Goal: Check status: Check status

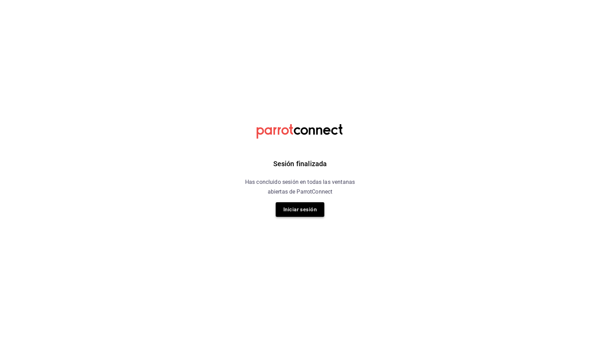
click at [306, 217] on button "Iniciar sesión" at bounding box center [300, 209] width 49 height 15
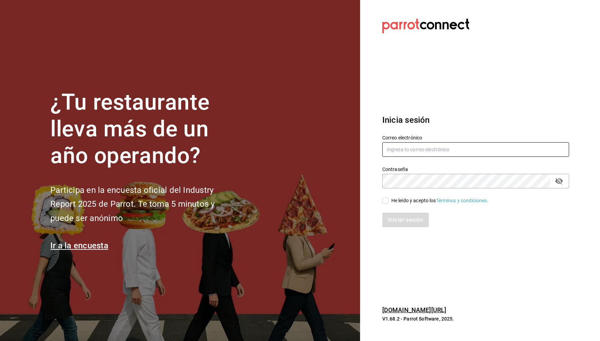
type input "ruben.leal@xix.com.mx"
click at [405, 202] on div "He leído y acepto los Términos y condiciones." at bounding box center [439, 200] width 97 height 7
click at [389, 202] on input "He leído y acepto los Términos y condiciones." at bounding box center [385, 201] width 6 height 6
checkbox input "true"
click at [401, 215] on button "Iniciar sesión" at bounding box center [405, 220] width 47 height 15
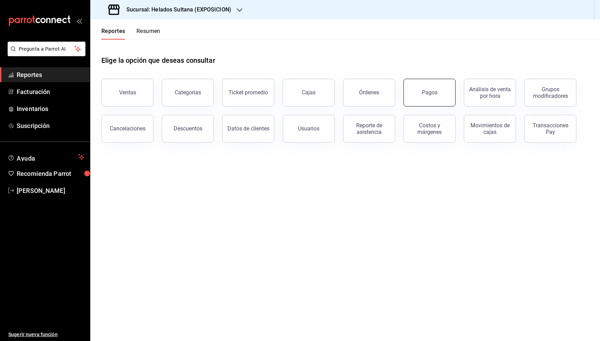
click at [434, 94] on div "Pagos" at bounding box center [430, 92] width 16 height 7
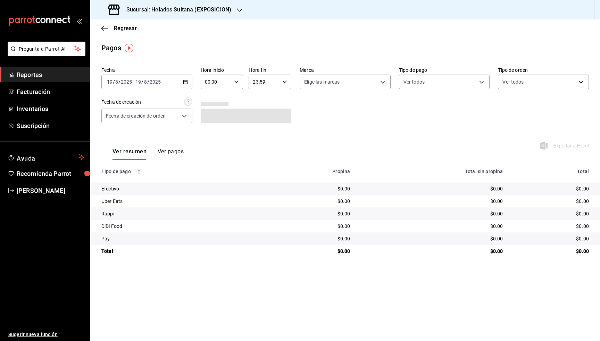
click at [172, 82] on div "[DATE] [DATE] - [DATE] [DATE]" at bounding box center [146, 82] width 91 height 15
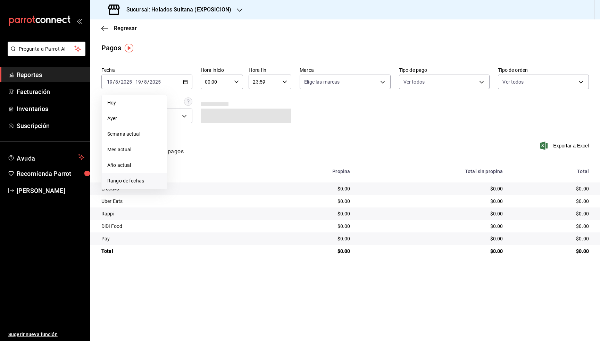
click at [132, 181] on span "Rango de fechas" at bounding box center [134, 180] width 54 height 7
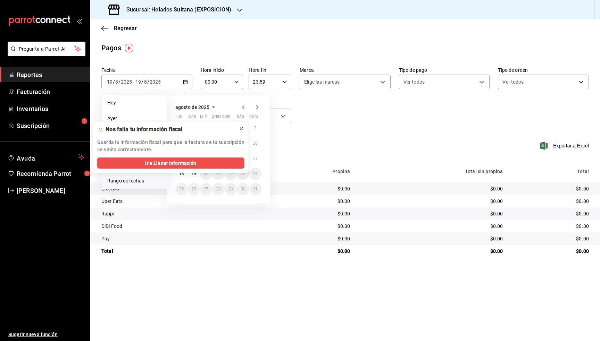
click at [242, 129] on icon at bounding box center [242, 129] width 6 height 6
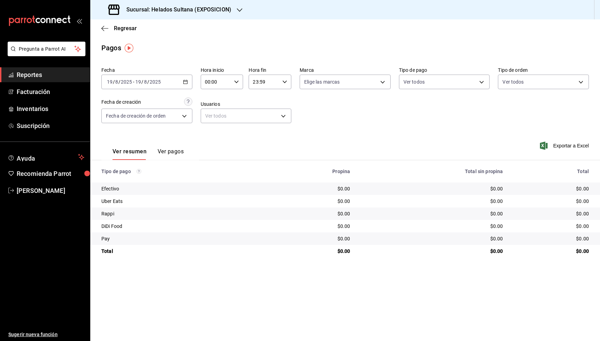
click at [164, 86] on div "[DATE] [DATE] - [DATE] [DATE]" at bounding box center [146, 82] width 91 height 15
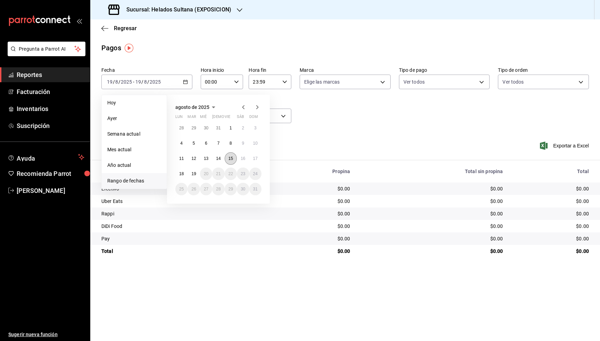
click at [234, 161] on button "15" at bounding box center [231, 158] width 12 height 13
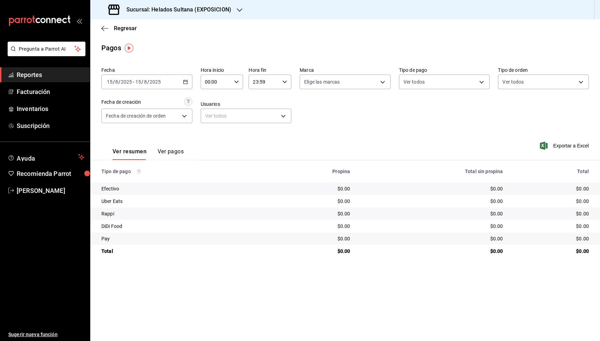
click at [230, 12] on h3 "Sucursal: Helados Sultana (EXPOSICION)" at bounding box center [176, 10] width 110 height 8
click at [167, 44] on span "Helados Sultana (VASCONCELOS)" at bounding box center [133, 45] width 75 height 7
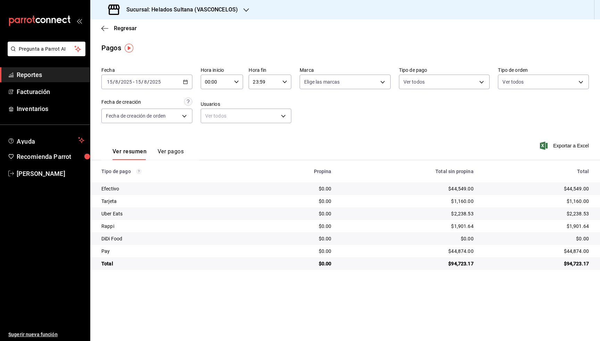
click at [187, 82] on icon "button" at bounding box center [185, 82] width 5 height 5
click at [183, 86] on div "[DATE] [DATE] - [DATE] [DATE]" at bounding box center [146, 82] width 91 height 15
click at [139, 179] on span "Rango de fechas" at bounding box center [134, 180] width 54 height 7
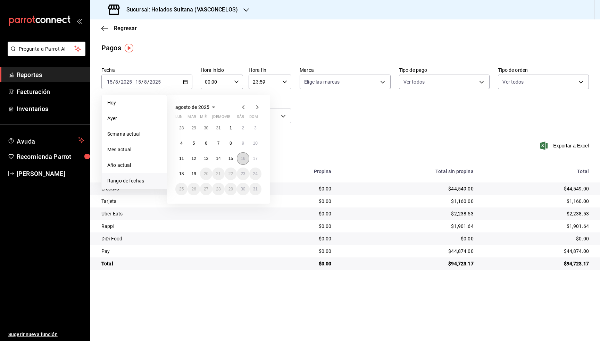
click at [245, 159] on abbr "16" at bounding box center [243, 158] width 5 height 5
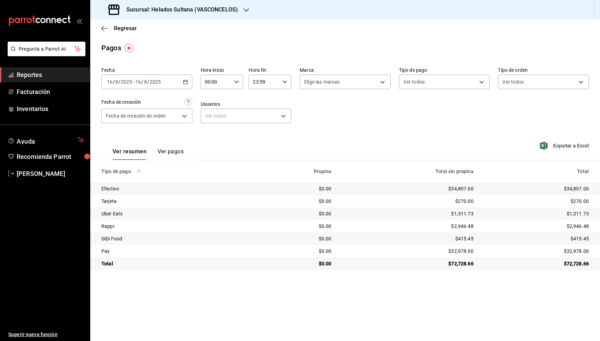
click at [185, 83] on icon "button" at bounding box center [185, 82] width 5 height 5
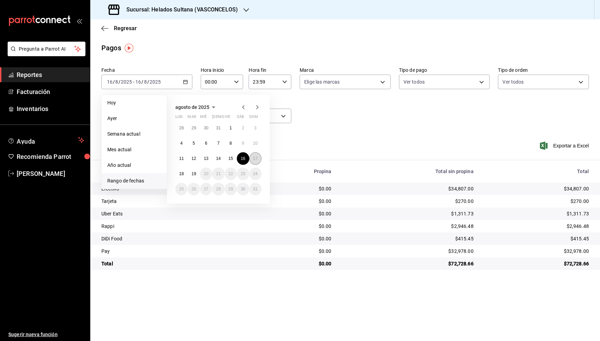
click at [253, 162] on button "17" at bounding box center [255, 158] width 12 height 13
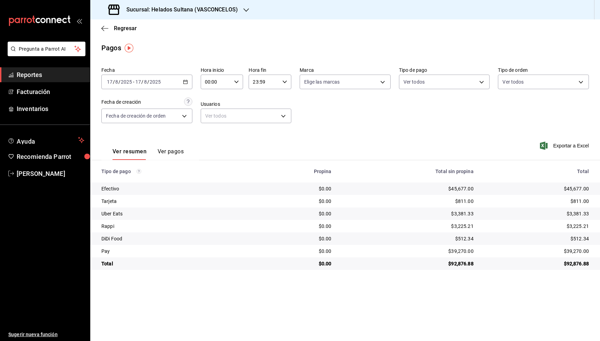
click at [185, 82] on \(Stroke\) "button" at bounding box center [185, 81] width 4 height 0
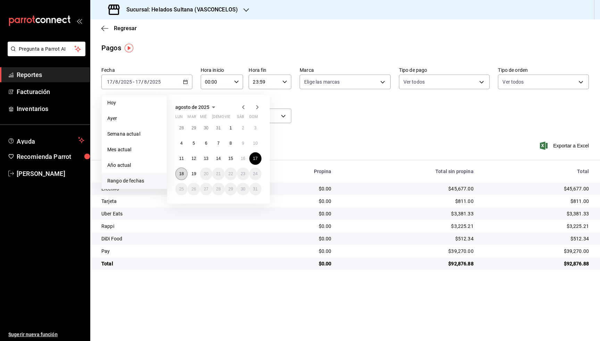
click at [179, 174] on abbr "18" at bounding box center [181, 174] width 5 height 5
